Goal: Task Accomplishment & Management: Use online tool/utility

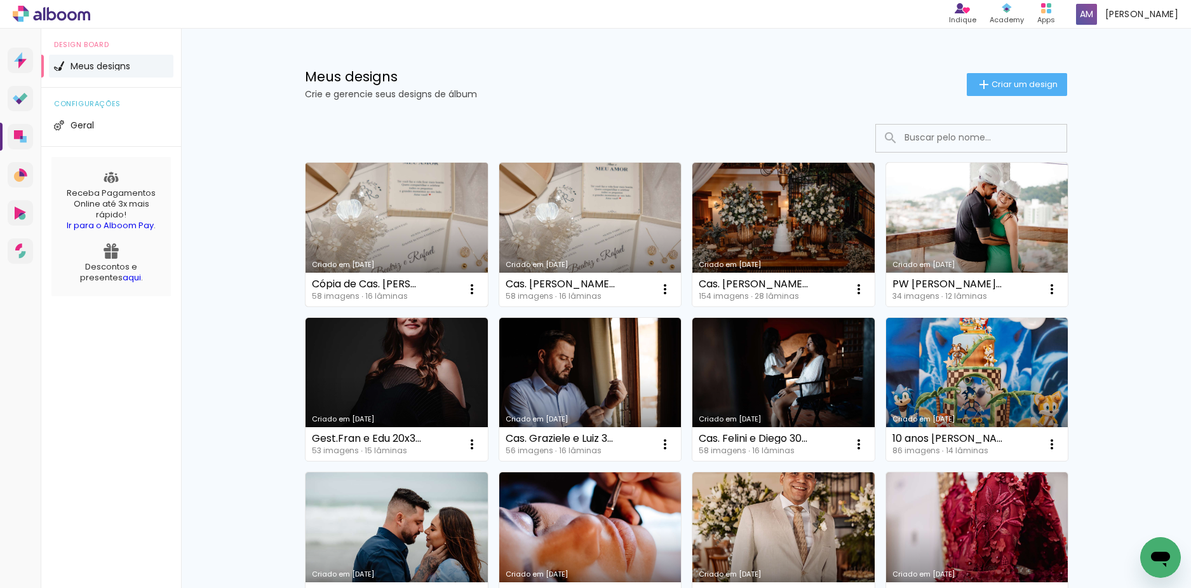
click at [400, 192] on link "Criado em [DATE]" at bounding box center [397, 235] width 182 height 144
click at [697, 84] on div "Meus designs Crie e gerencie seus designs de álbum" at bounding box center [636, 84] width 662 height 29
click at [607, 229] on link "Criado em [DATE]" at bounding box center [590, 235] width 182 height 144
